Goal: Task Accomplishment & Management: Manage account settings

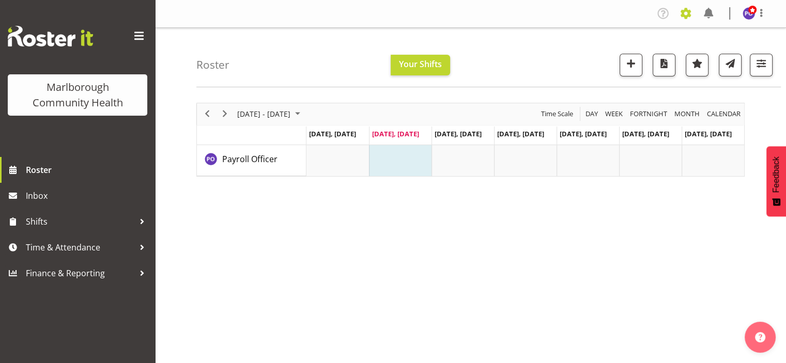
click at [686, 18] on span at bounding box center [685, 13] width 17 height 17
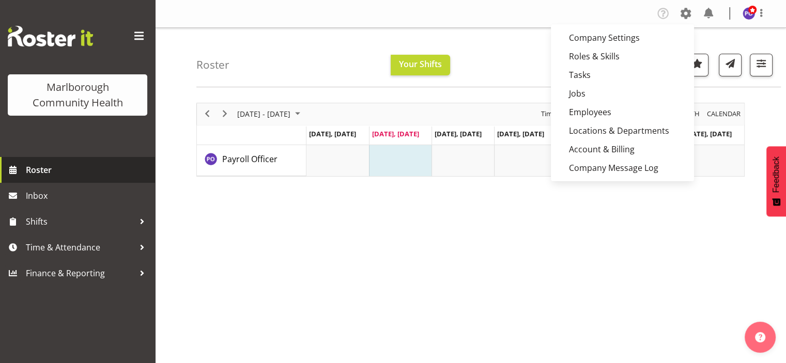
click at [46, 167] on span "Roster" at bounding box center [88, 169] width 124 height 15
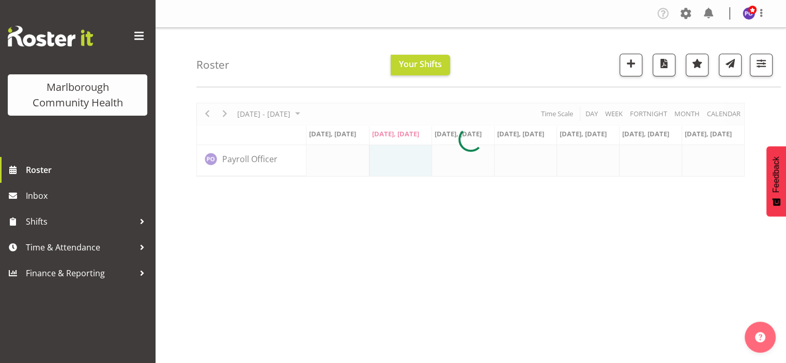
click at [312, 114] on div at bounding box center [470, 140] width 548 height 74
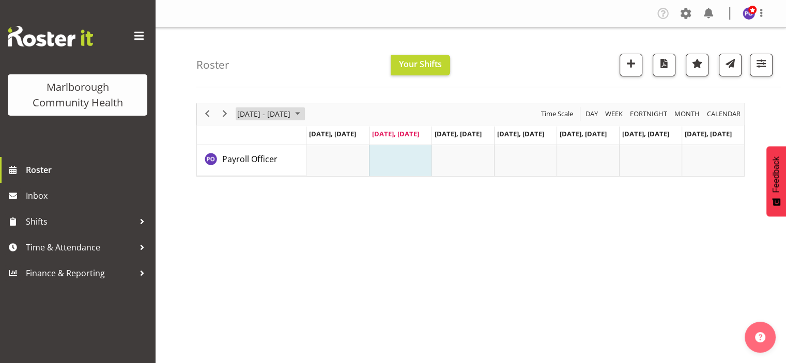
click at [304, 114] on span "August 2025" at bounding box center [297, 113] width 12 height 13
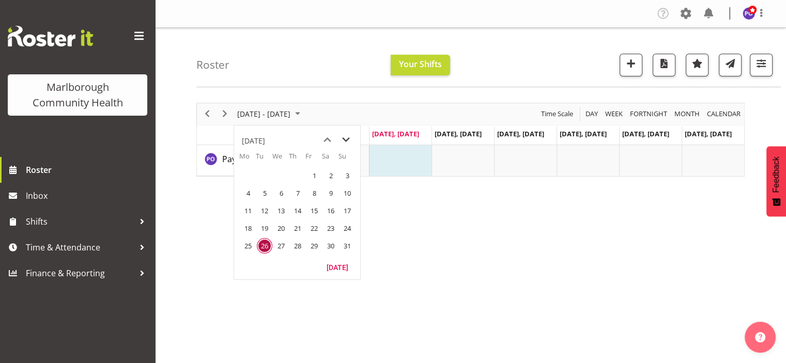
click at [346, 137] on span "next month" at bounding box center [346, 140] width 18 height 19
click at [247, 173] on span "1" at bounding box center [247, 175] width 15 height 15
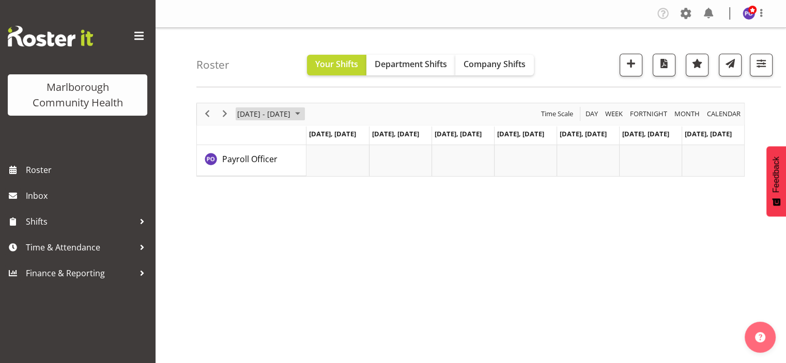
click at [304, 114] on span "September 2025" at bounding box center [297, 113] width 12 height 13
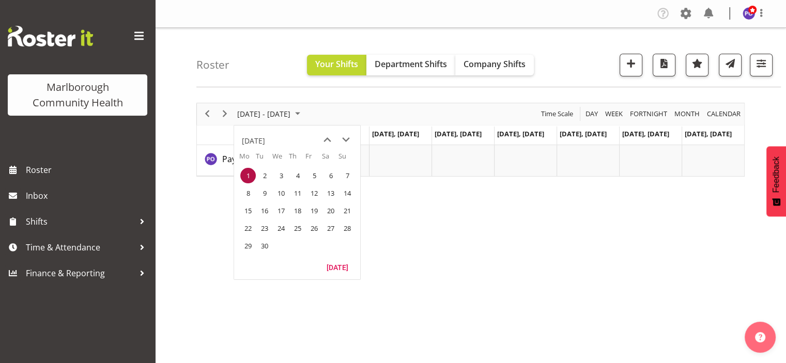
click at [241, 174] on span "1" at bounding box center [247, 175] width 15 height 15
click at [486, 62] on span "Company Shifts" at bounding box center [494, 63] width 62 height 11
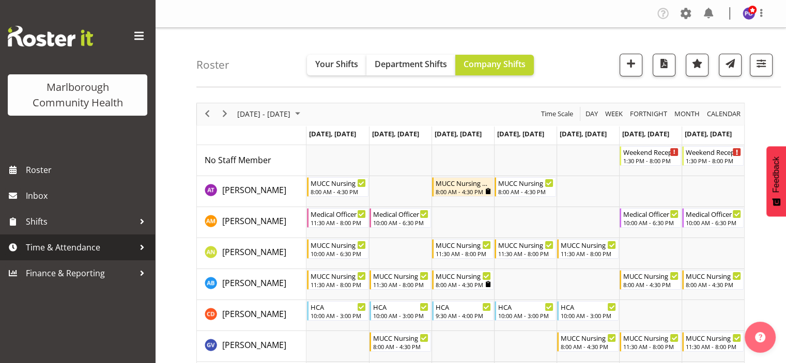
click at [109, 248] on span "Time & Attendance" at bounding box center [80, 247] width 108 height 15
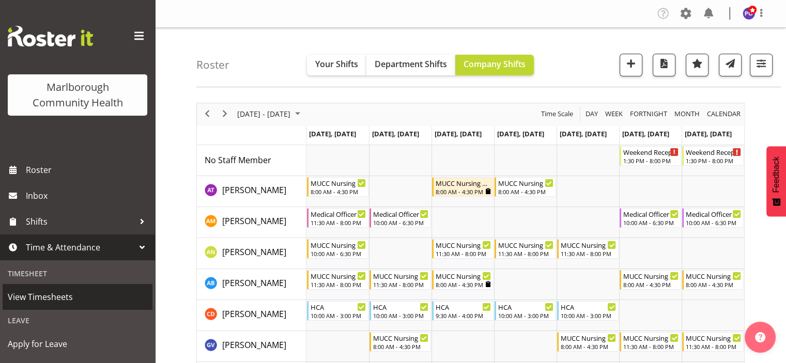
click at [67, 304] on span "View Timesheets" at bounding box center [77, 296] width 139 height 15
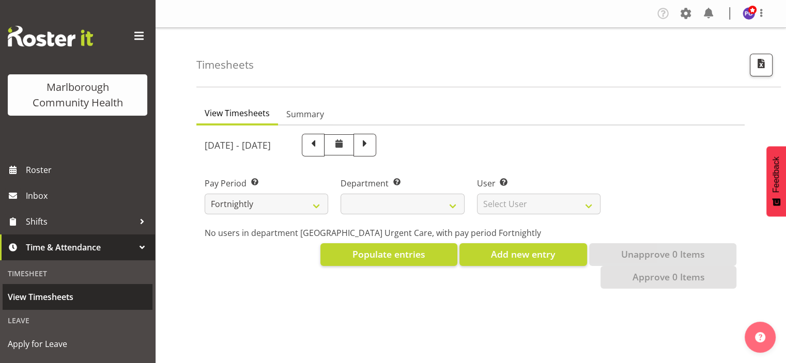
select select
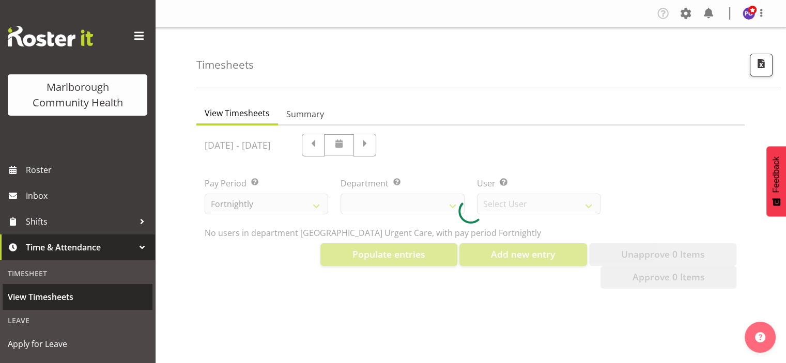
select select "11836"
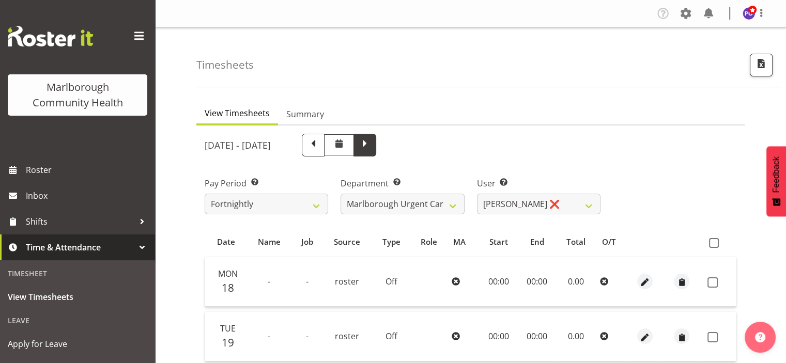
click at [376, 142] on span at bounding box center [364, 145] width 23 height 23
select select
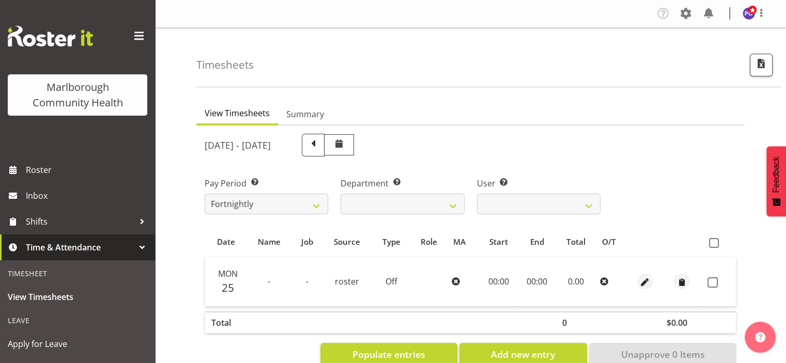
click at [350, 249] on th "Source" at bounding box center [347, 242] width 50 height 20
click at [688, 7] on span at bounding box center [685, 13] width 17 height 17
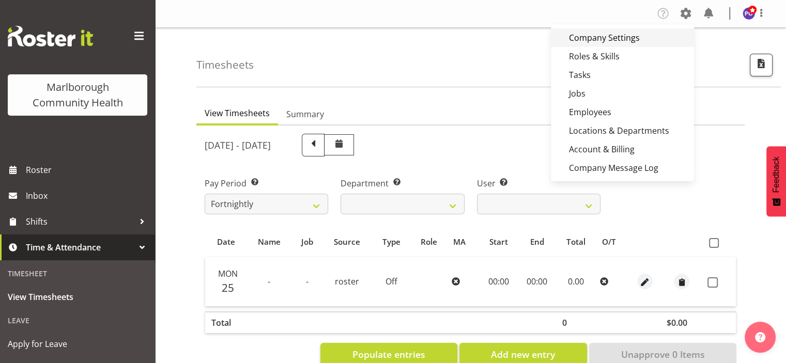
click at [621, 36] on link "Company Settings" at bounding box center [622, 37] width 143 height 19
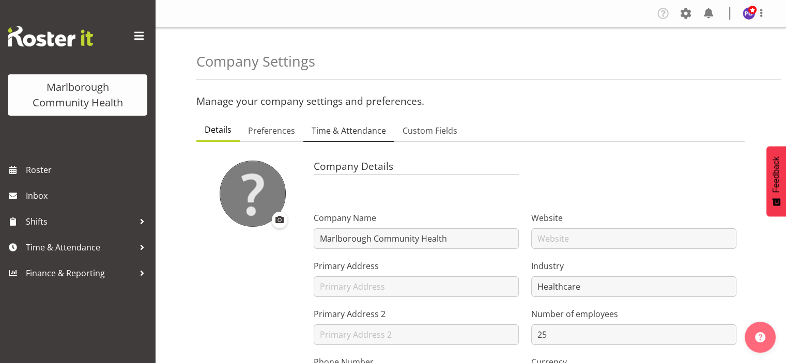
click at [345, 131] on span "Time & Attendance" at bounding box center [348, 130] width 74 height 12
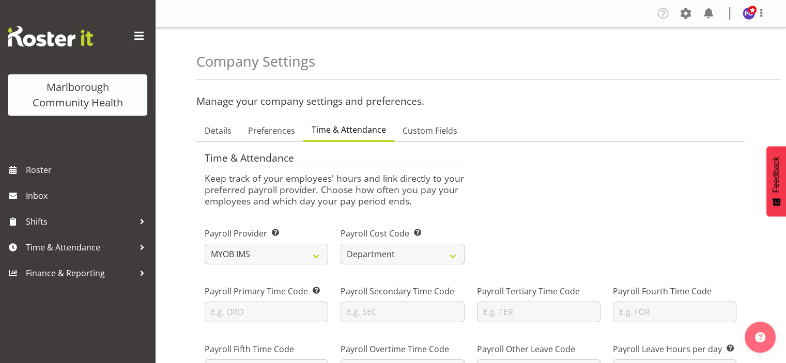
click at [507, 258] on div "Payroll Provider Select from the list of payroll providers to set the export an…" at bounding box center [470, 242] width 544 height 58
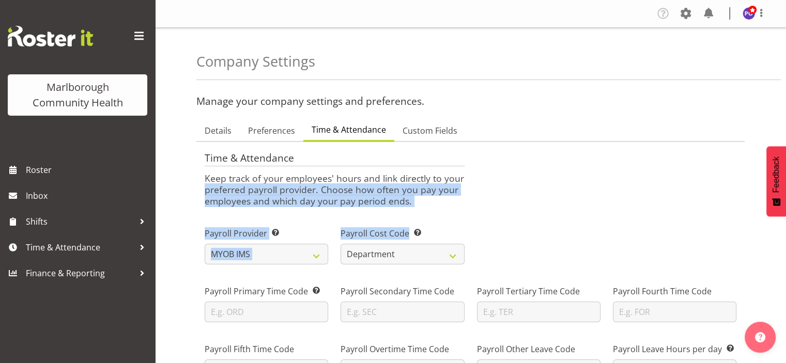
drag, startPoint x: 507, startPoint y: 258, endPoint x: 512, endPoint y: 165, distance: 93.1
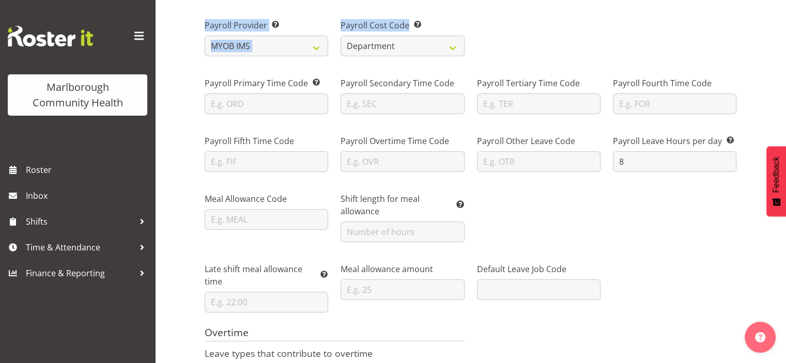
scroll to position [212, 0]
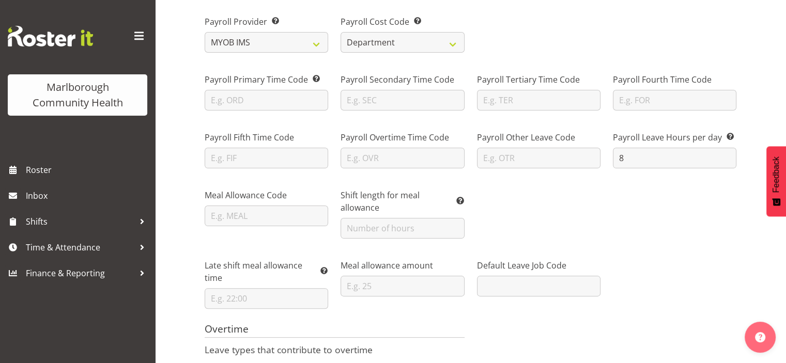
click at [611, 232] on div "Meal Allowance Code Shift length for meal allowance This is the number of hours…" at bounding box center [470, 210] width 544 height 70
click at [309, 106] on input "text" at bounding box center [266, 100] width 123 height 21
type input "Health Care Assistant"
drag, startPoint x: 299, startPoint y: 99, endPoint x: 158, endPoint y: 88, distance: 141.9
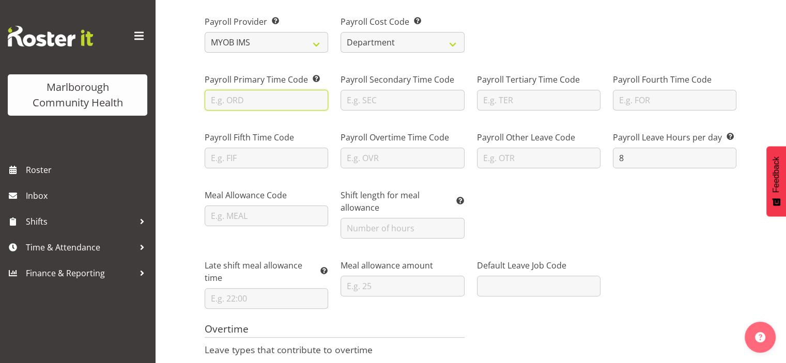
click at [244, 103] on input "text" at bounding box center [266, 100] width 123 height 21
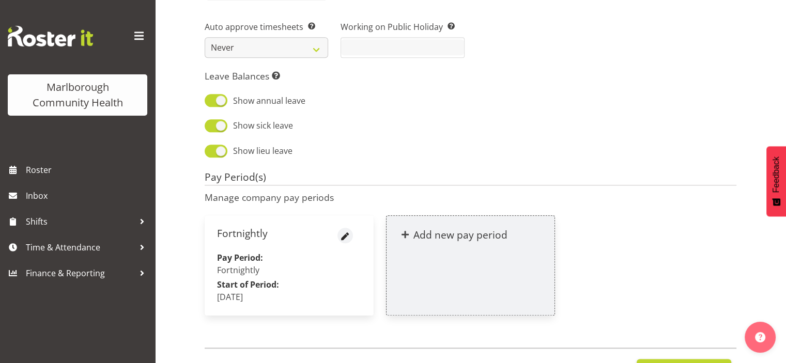
scroll to position [1120, 0]
click at [541, 146] on div "Leave Balances Specify which balances can be displayed on the leave balances pa…" at bounding box center [470, 114] width 544 height 101
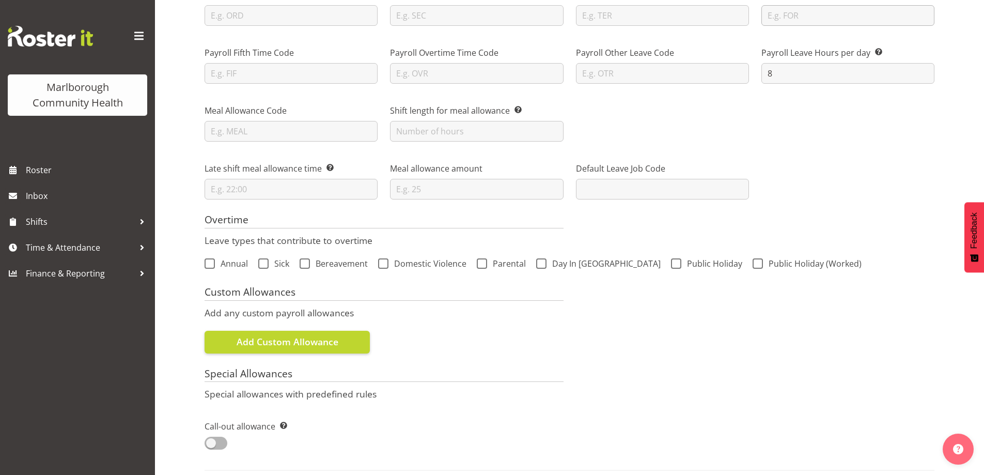
scroll to position [121, 0]
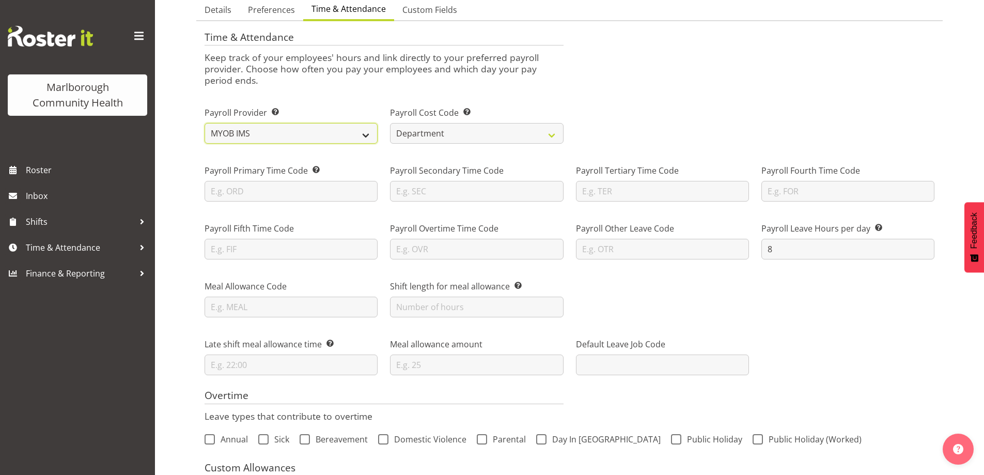
click at [368, 135] on select "Smartly iPayroll Ace Payroll MYOB MYOB IMS Crystal Payroll Xero Payroll EA Netw…" at bounding box center [291, 133] width 173 height 21
click at [205, 123] on select "Smartly iPayroll Ace Payroll MYOB MYOB IMS Crystal Payroll Xero Payroll EA Netw…" at bounding box center [291, 133] width 173 height 21
click at [552, 134] on select "Department Job" at bounding box center [476, 133] width 173 height 21
click at [390, 123] on select "Department Job" at bounding box center [476, 133] width 173 height 21
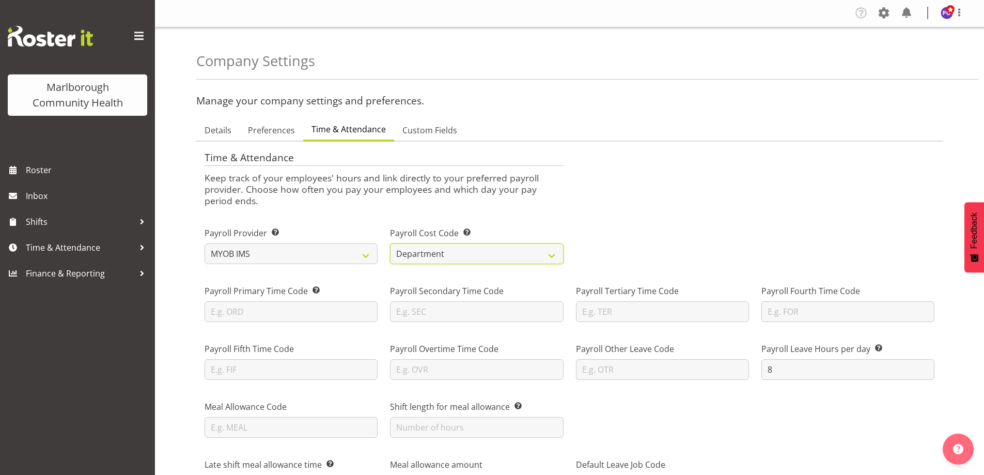
scroll to position [0, 0]
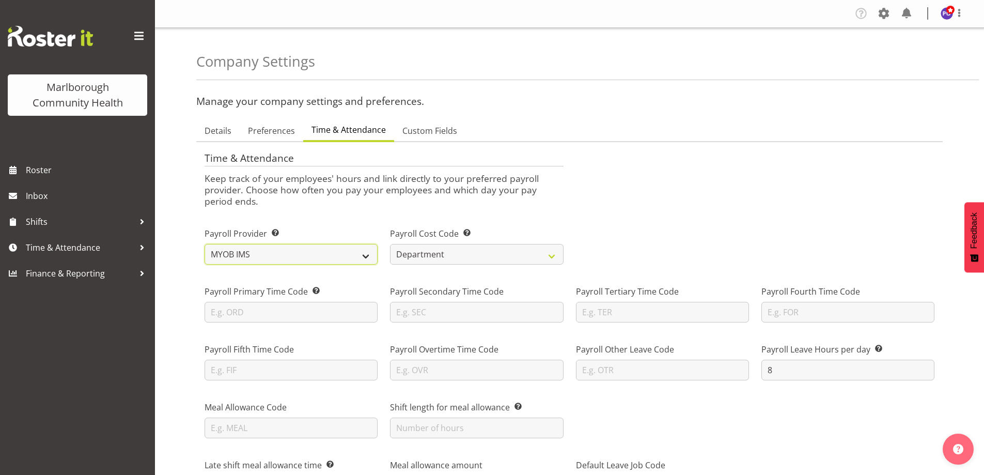
click at [364, 256] on select "Smartly iPayroll Ace Payroll MYOB MYOB IMS Crystal Payroll Xero Payroll EA Netw…" at bounding box center [291, 254] width 173 height 21
click at [205, 244] on select "Smartly iPayroll Ace Payroll MYOB MYOB IMS Crystal Payroll Xero Payroll EA Netw…" at bounding box center [291, 254] width 173 height 21
click at [270, 314] on input "text" at bounding box center [291, 312] width 173 height 21
click at [287, 309] on input "text" at bounding box center [291, 312] width 173 height 21
click at [252, 312] on input "text" at bounding box center [291, 312] width 173 height 21
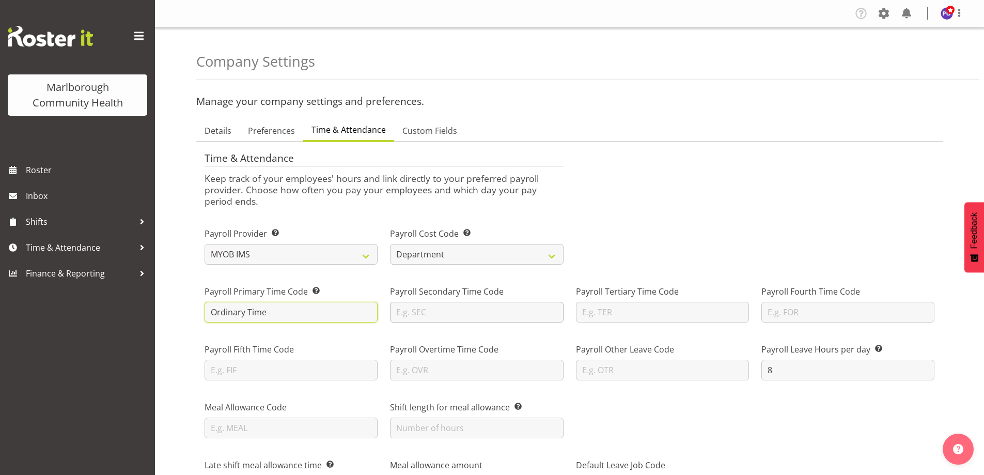
type input "Ordinary Time"
click at [425, 310] on input "text" at bounding box center [476, 312] width 173 height 21
type input "T1.25"
click at [785, 15] on span at bounding box center [883, 13] width 17 height 17
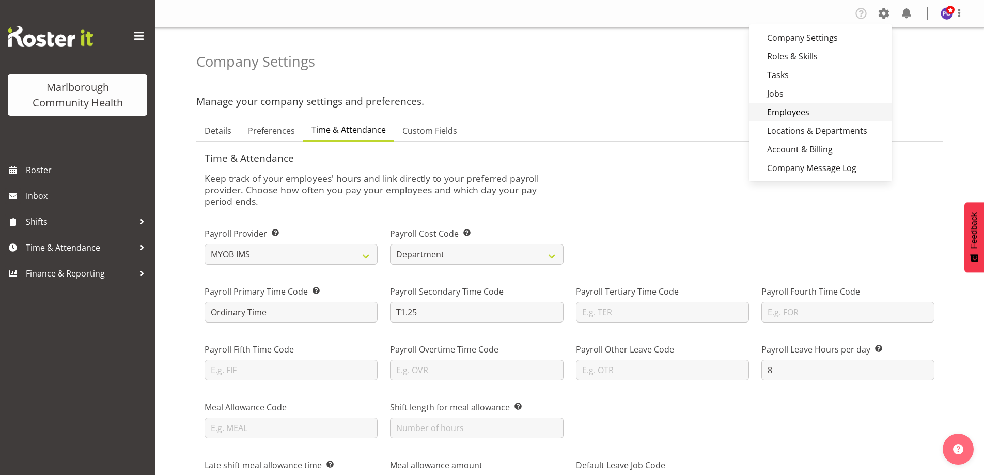
click at [785, 111] on link "Employees" at bounding box center [820, 112] width 143 height 19
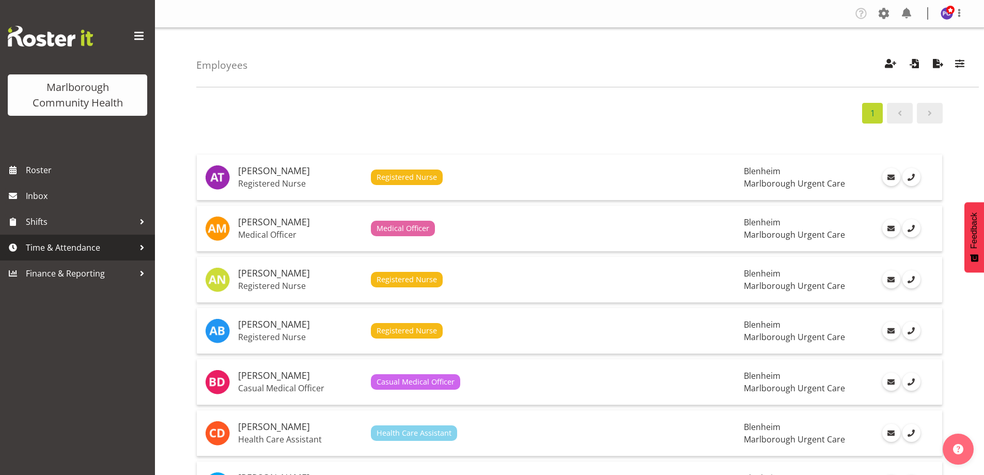
click at [83, 244] on span "Time & Attendance" at bounding box center [80, 247] width 108 height 15
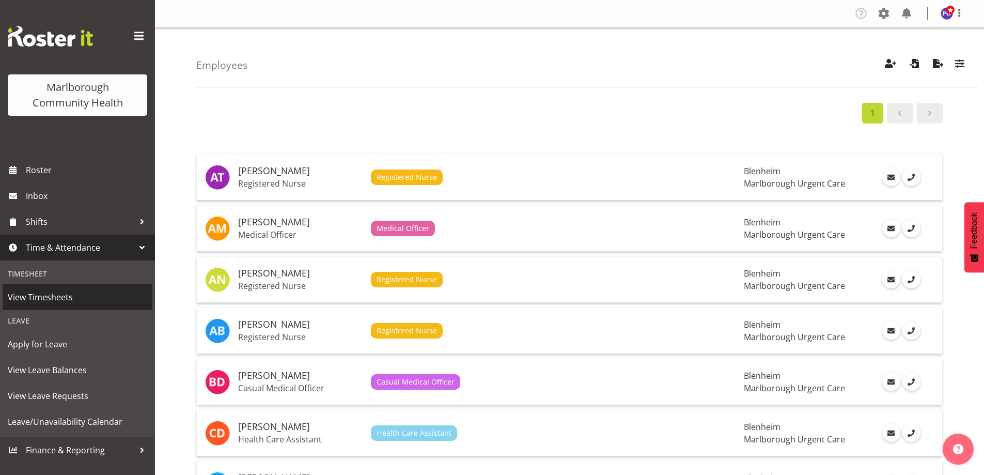
click at [54, 292] on span "View Timesheets" at bounding box center [77, 296] width 139 height 15
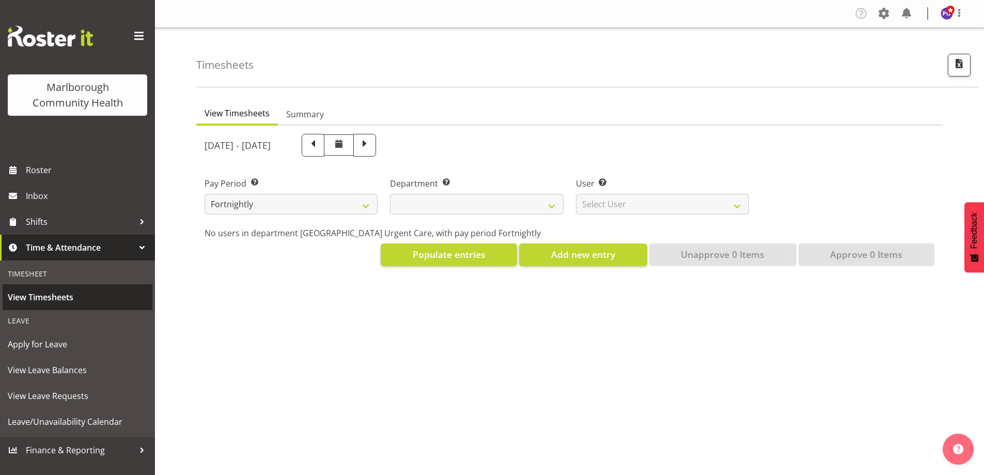
select select
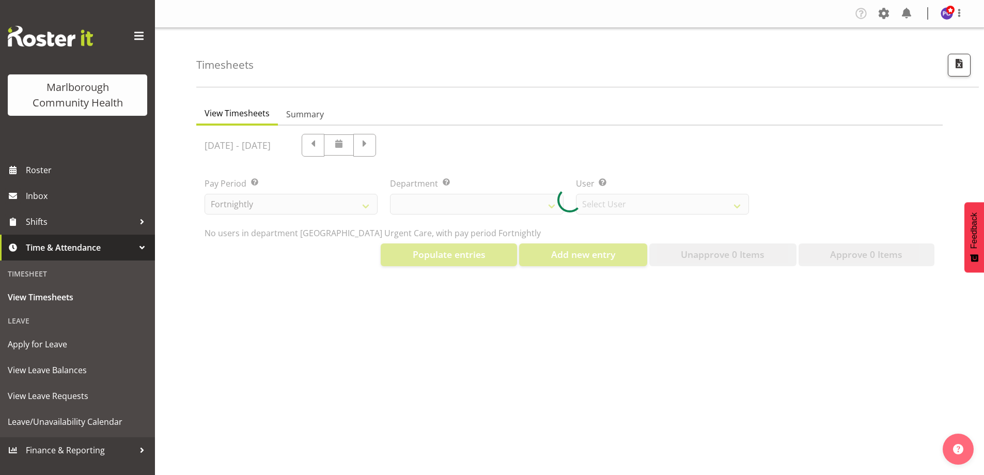
select select "11836"
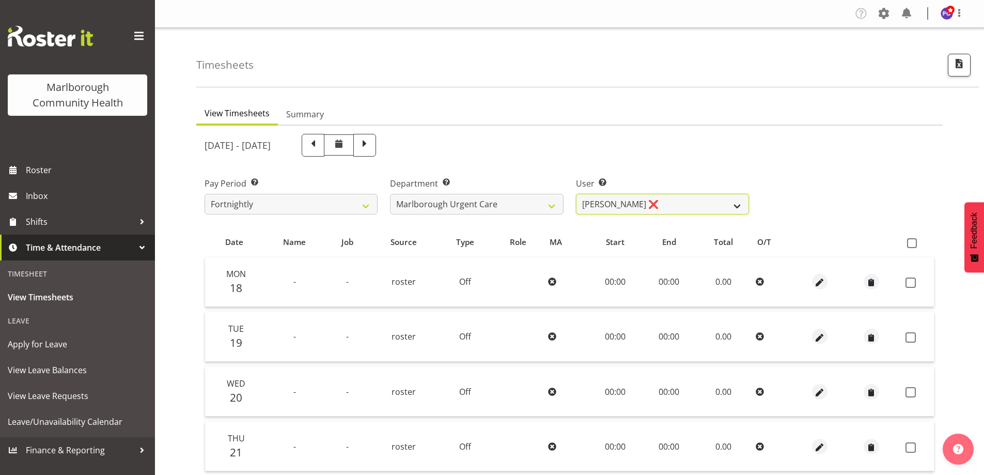
click at [740, 205] on select "Agnes Tyson ❌ Alexandra Madigan ❌ Alysia Newman-Woods ❌ Andrew Brooks ❌ Beata D…" at bounding box center [662, 204] width 173 height 21
click at [849, 173] on div "Pay Period Select which pay period you would like to view. Fortnightly Departme…" at bounding box center [569, 192] width 742 height 58
click at [314, 110] on span "Summary" at bounding box center [305, 114] width 38 height 12
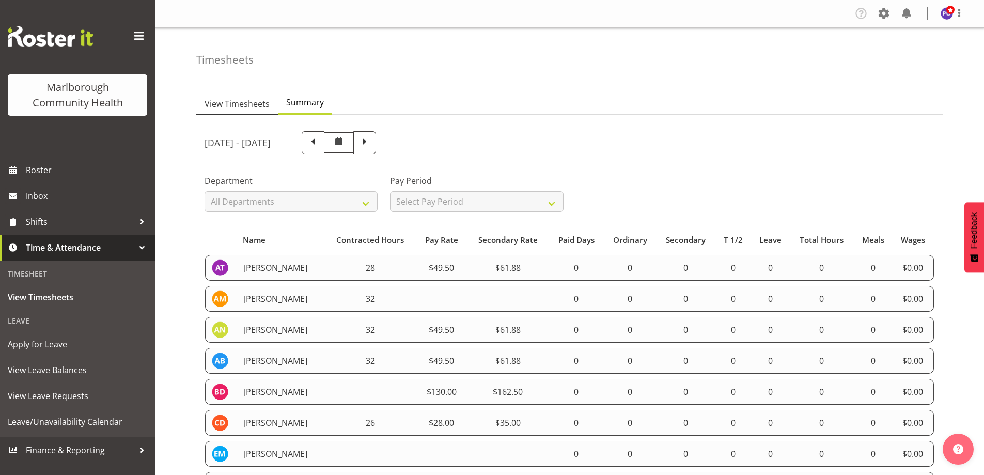
click at [240, 103] on span "View Timesheets" at bounding box center [237, 104] width 65 height 12
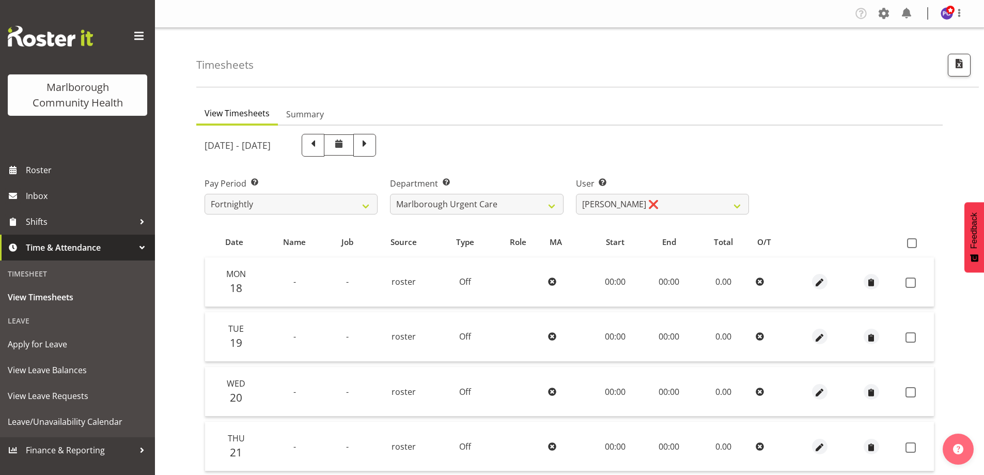
click at [371, 147] on span at bounding box center [364, 143] width 13 height 13
select select
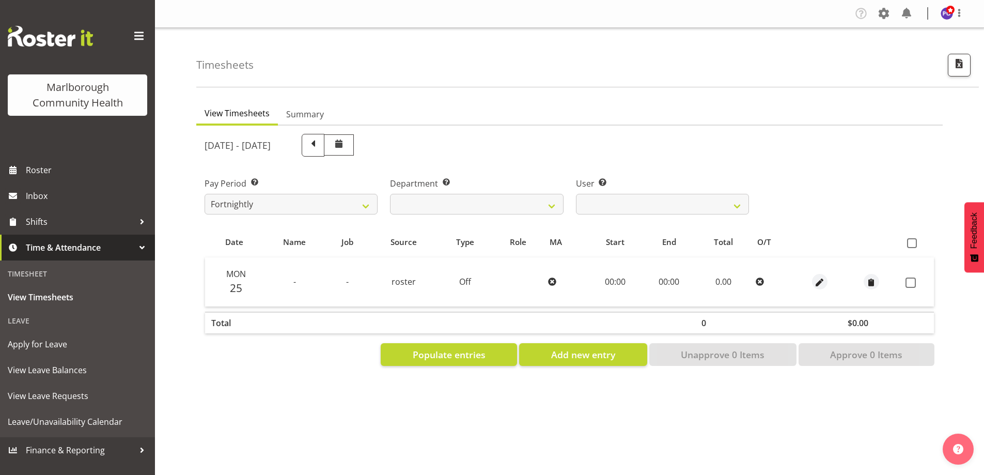
click at [345, 142] on span at bounding box center [339, 143] width 12 height 12
click at [369, 202] on select "Fortnightly" at bounding box center [291, 204] width 173 height 21
click at [205, 194] on select "Fortnightly" at bounding box center [291, 204] width 173 height 21
click at [65, 169] on span "Roster" at bounding box center [88, 169] width 124 height 15
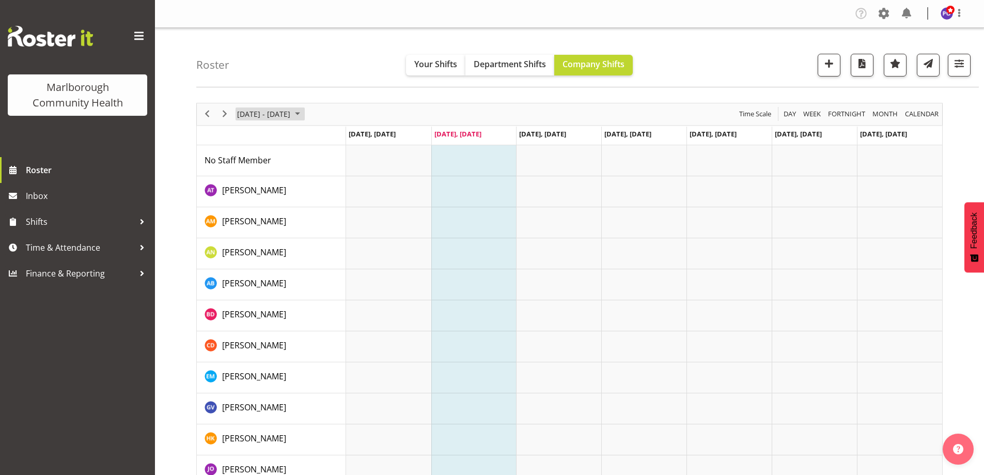
click at [304, 112] on span "August 2025" at bounding box center [297, 113] width 12 height 13
click at [349, 138] on span "next month" at bounding box center [346, 140] width 18 height 19
click at [246, 173] on span "1" at bounding box center [247, 175] width 15 height 15
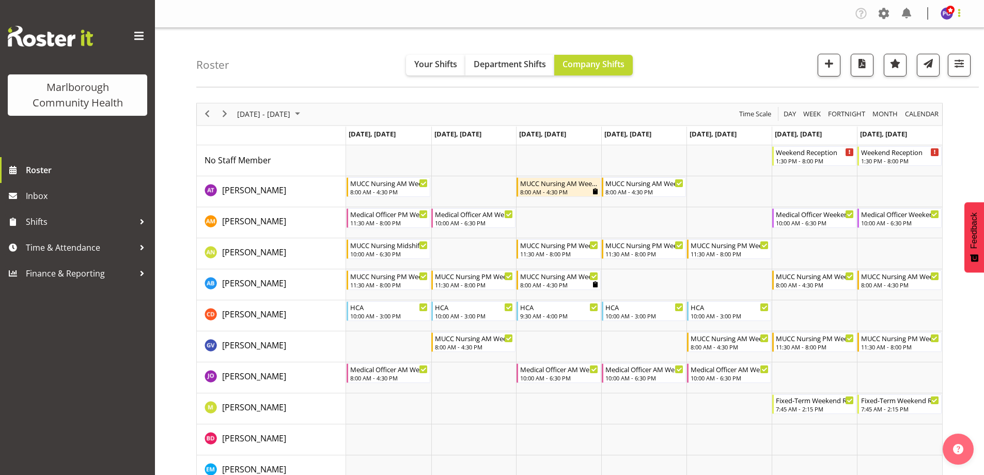
click at [960, 11] on span at bounding box center [959, 13] width 12 height 12
click at [912, 55] on link "Log Out" at bounding box center [915, 54] width 99 height 19
